Goal: Information Seeking & Learning: Learn about a topic

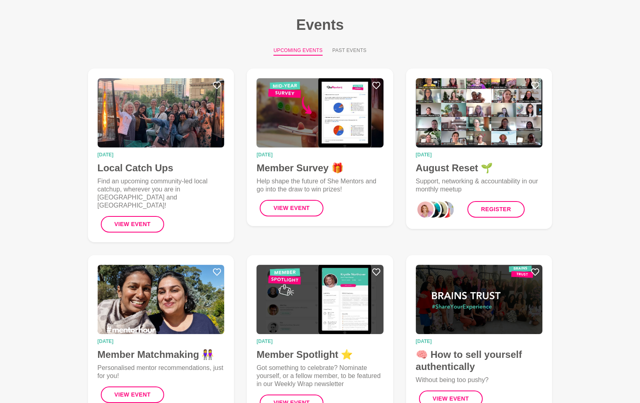
scroll to position [110, 0]
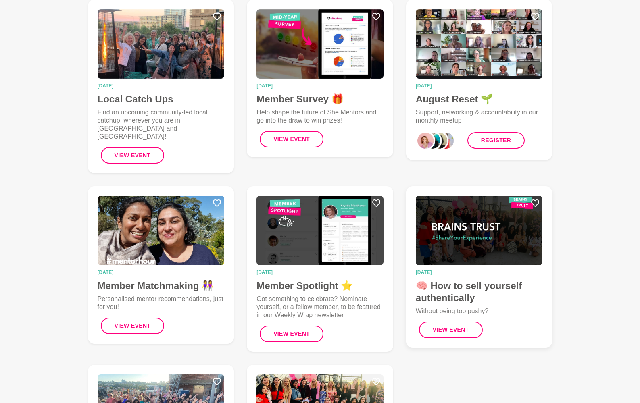
click at [465, 239] on img at bounding box center [479, 230] width 127 height 69
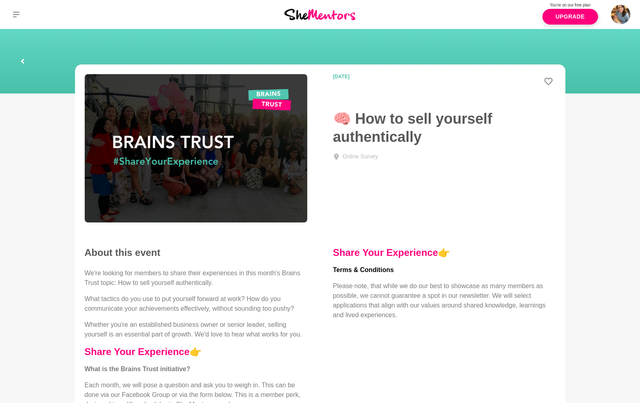
click at [21, 59] on icon at bounding box center [22, 61] width 5 height 26
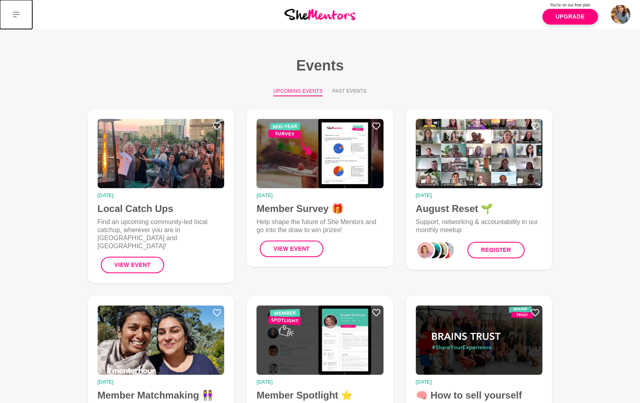
click at [15, 13] on icon at bounding box center [16, 14] width 6 height 6
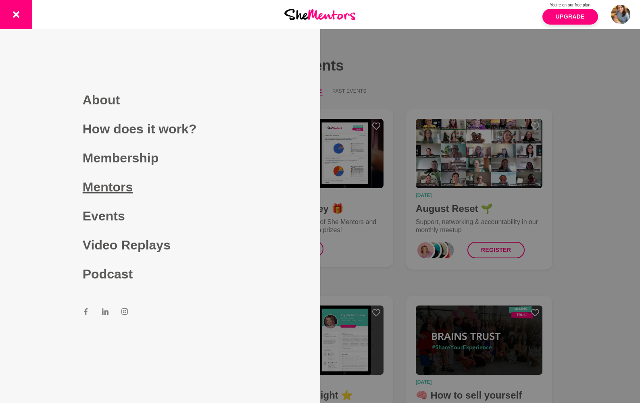
click at [110, 185] on link "Mentors" at bounding box center [160, 187] width 155 height 29
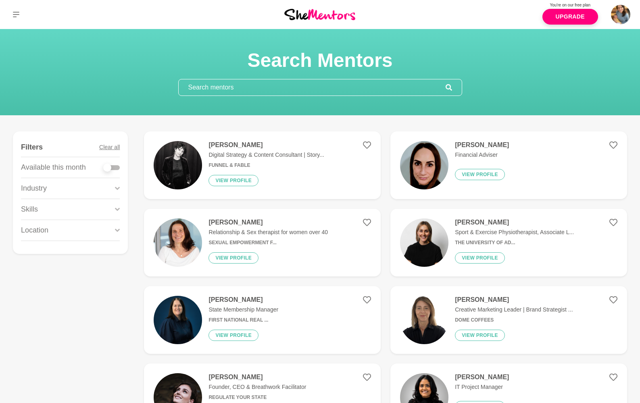
click at [265, 86] on input "text" at bounding box center [312, 87] width 267 height 16
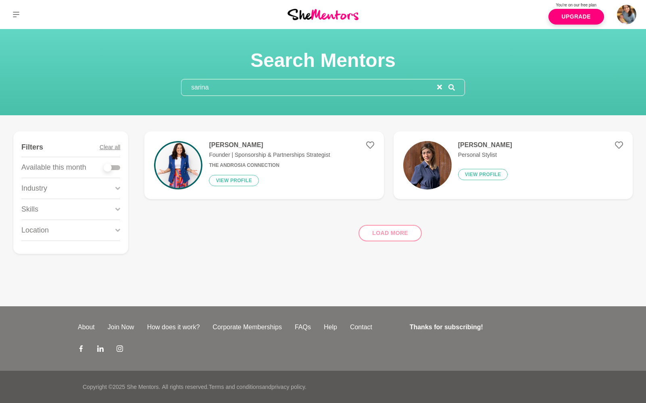
type input "sarina"
click at [311, 158] on p "Founder | Sponsorship & Partnerships Strategist" at bounding box center [269, 155] width 121 height 8
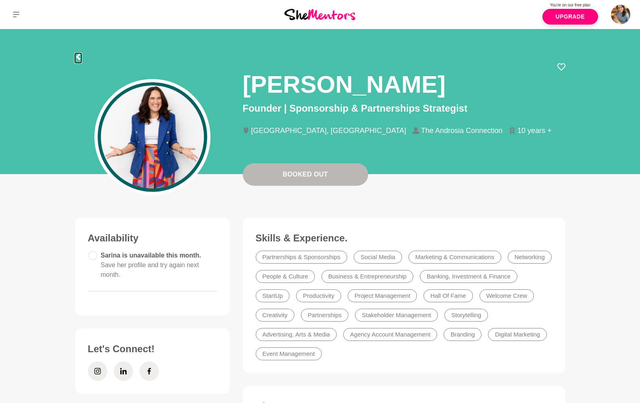
click at [81, 57] on icon at bounding box center [78, 57] width 6 height 6
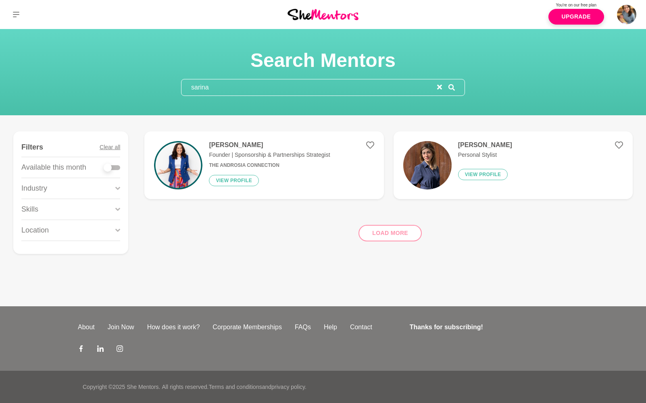
click at [212, 85] on input "sarina" at bounding box center [309, 87] width 256 height 16
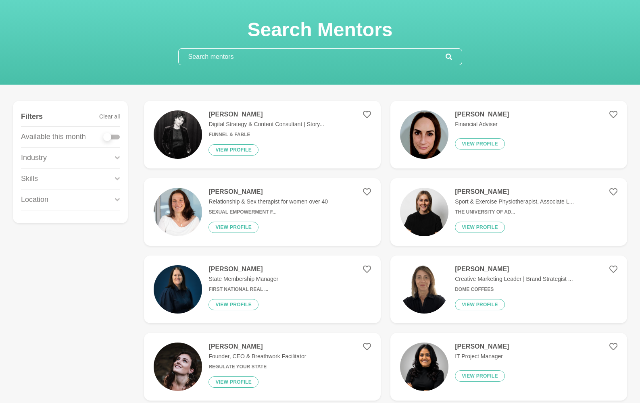
scroll to position [71, 0]
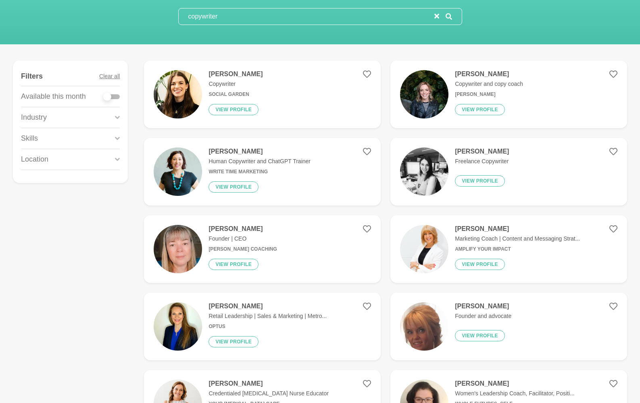
type input "copywriter"
click at [194, 163] on img at bounding box center [178, 172] width 48 height 48
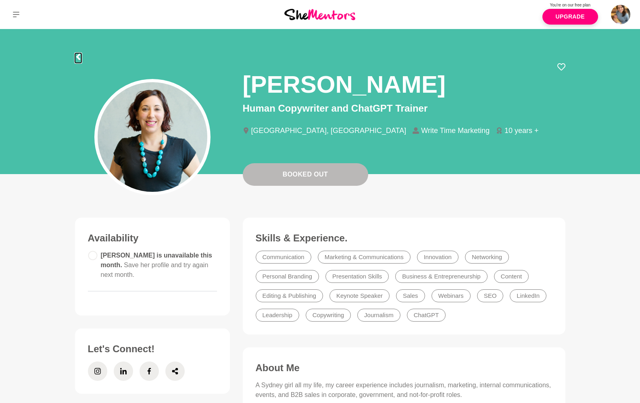
click at [78, 56] on icon at bounding box center [78, 57] width 4 height 6
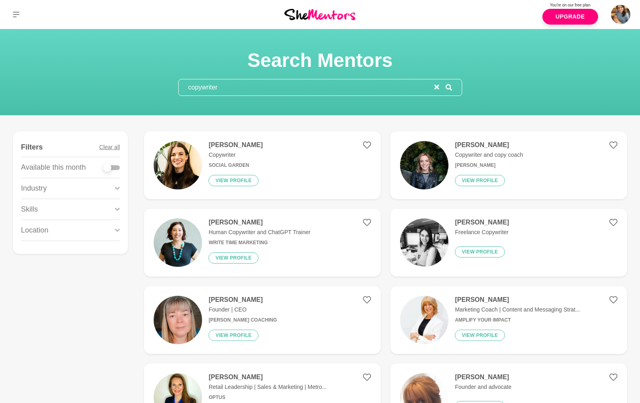
click at [234, 92] on input "copywriter" at bounding box center [307, 87] width 256 height 16
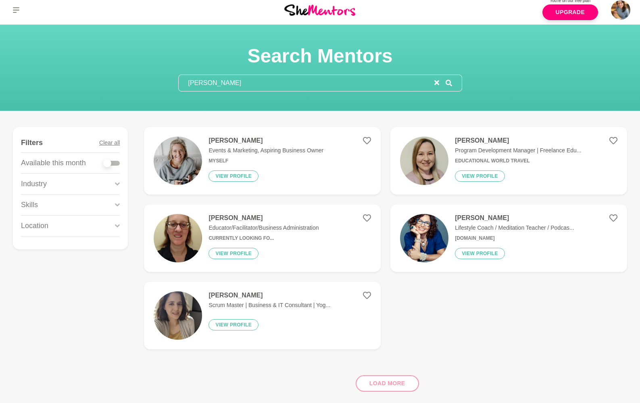
scroll to position [9, 0]
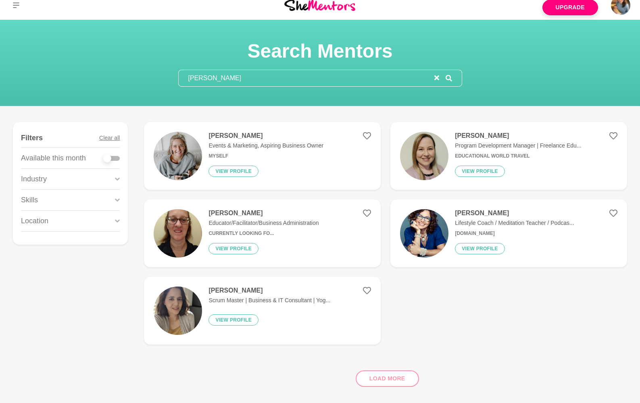
type input "[PERSON_NAME]"
click at [15, 3] on icon at bounding box center [16, 5] width 6 height 6
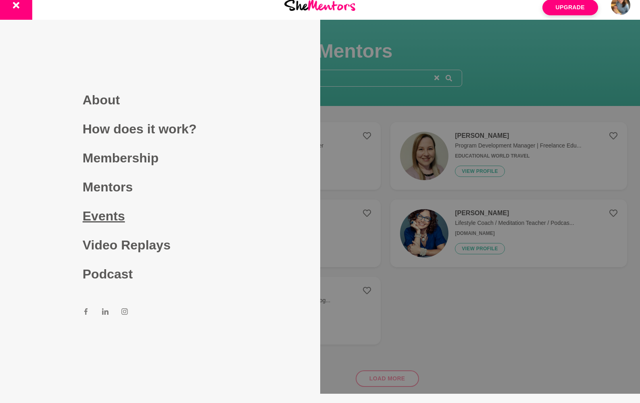
click at [119, 213] on link "Events" at bounding box center [160, 216] width 155 height 29
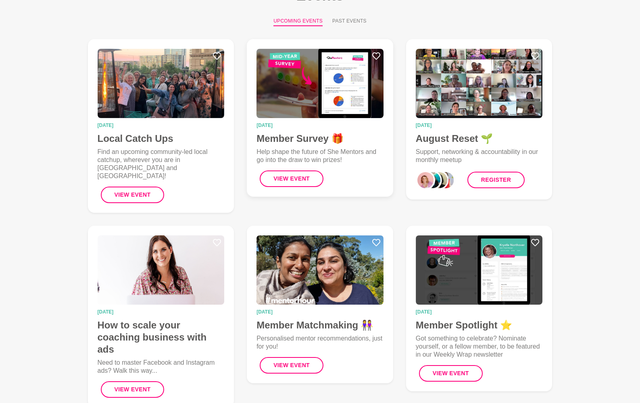
scroll to position [141, 0]
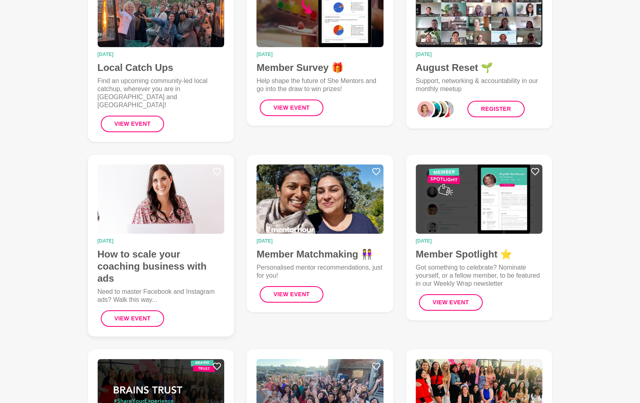
click at [191, 182] on img at bounding box center [161, 199] width 127 height 69
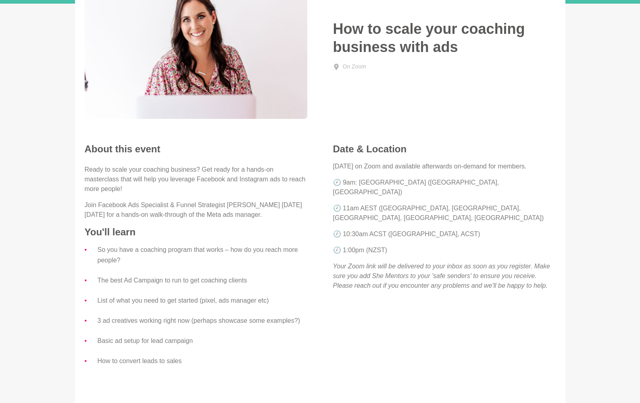
scroll to position [82, 0]
